Goal: Task Accomplishment & Management: Manage account settings

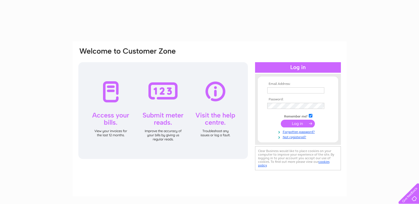
type input "[EMAIL_ADDRESS][DOMAIN_NAME]"
drag, startPoint x: 0, startPoint y: 0, endPoint x: 296, endPoint y: 125, distance: 321.1
click at [296, 125] on input "submit" at bounding box center [298, 124] width 34 height 8
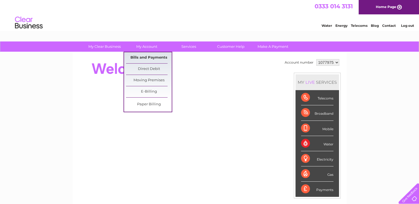
click at [148, 58] on link "Bills and Payments" at bounding box center [149, 57] width 46 height 11
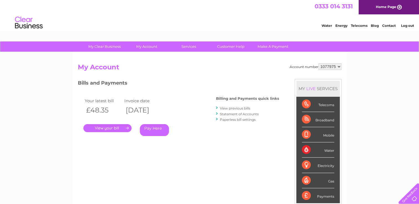
click at [110, 129] on link "." at bounding box center [107, 128] width 48 height 8
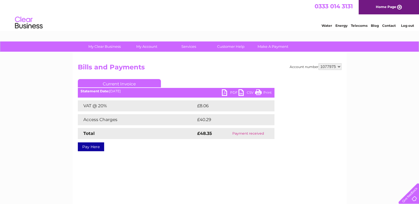
click at [230, 93] on link "PDF" at bounding box center [230, 94] width 17 height 8
